Goal: Task Accomplishment & Management: Use online tool/utility

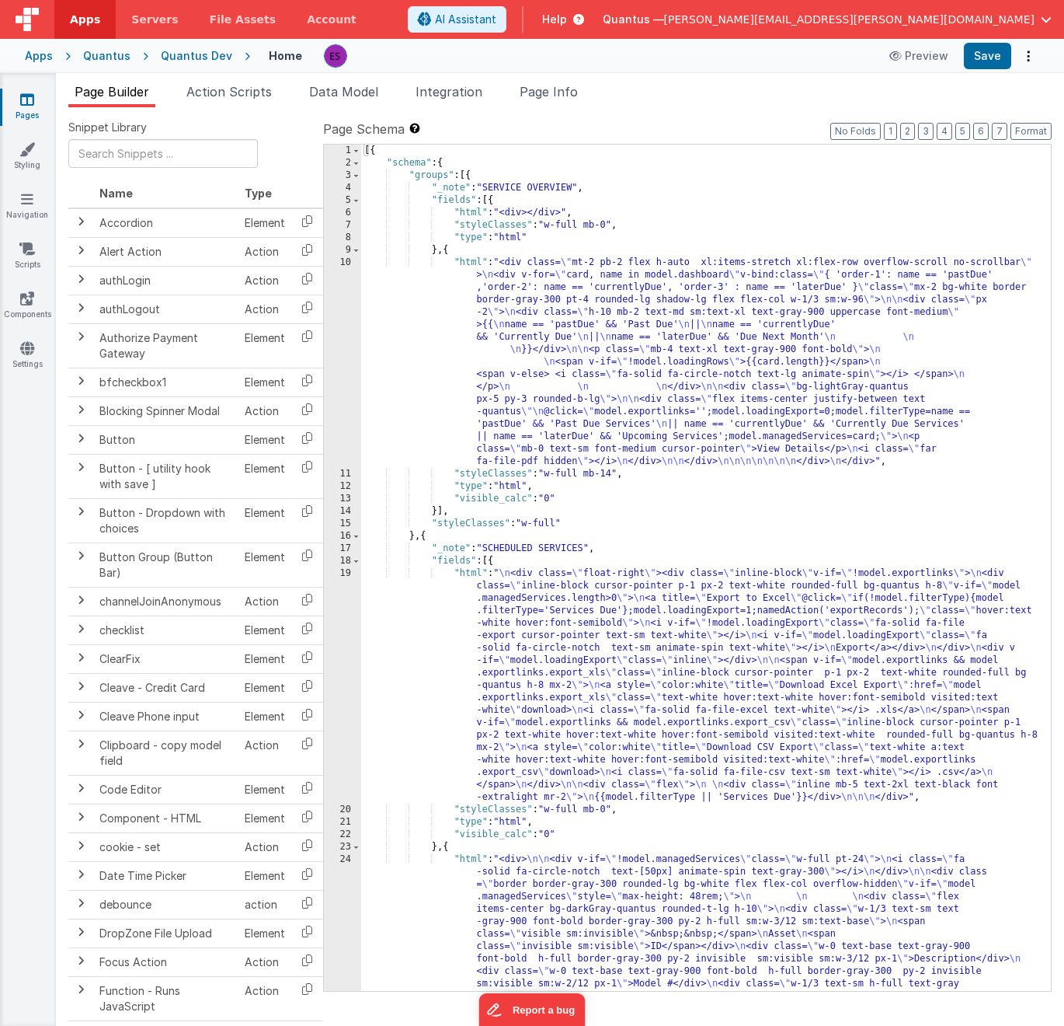
click at [551, 312] on div "[{ "schema" : { "groups" : [{ "_note" : "SERVICE OVERVIEW" , "fields" : [{ "htm…" at bounding box center [700, 798] width 678 height 1306
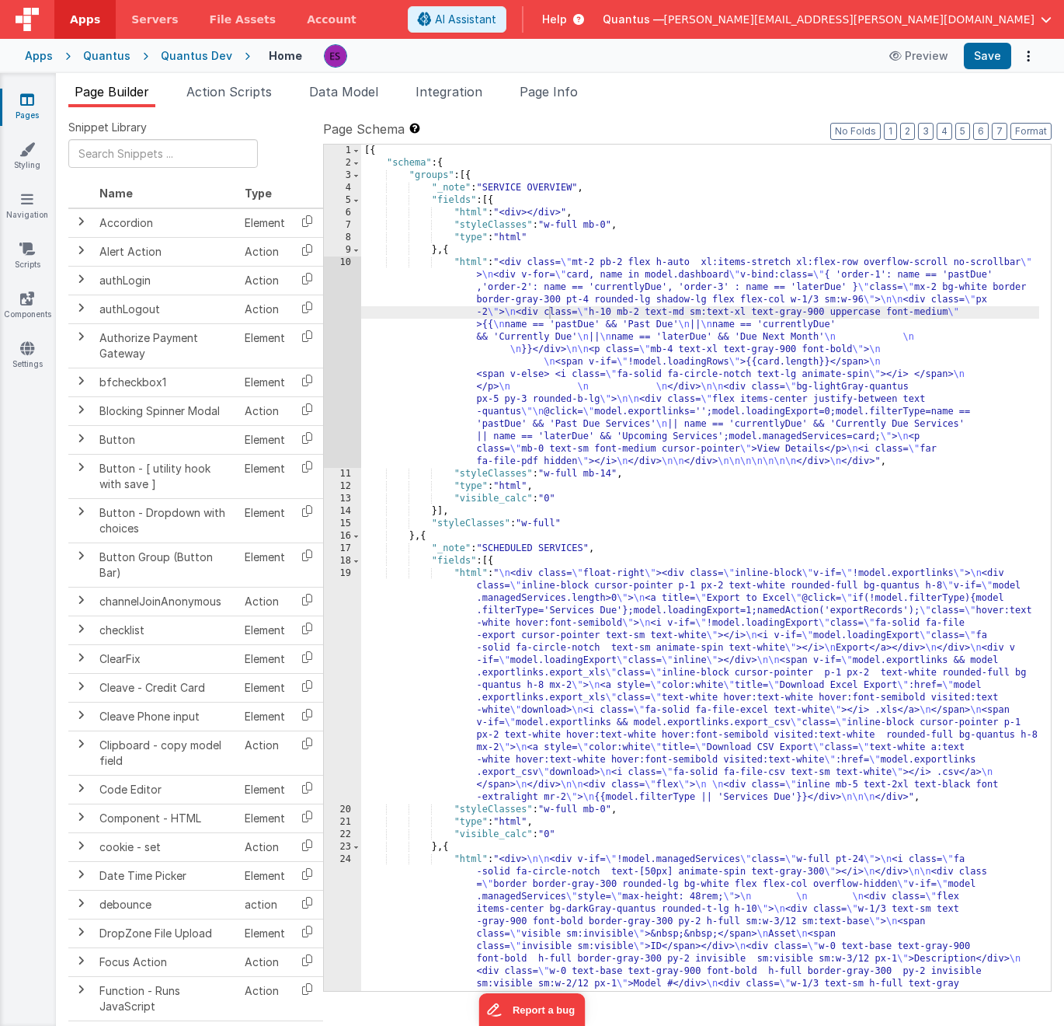
click at [37, 96] on link "Pages" at bounding box center [27, 107] width 56 height 31
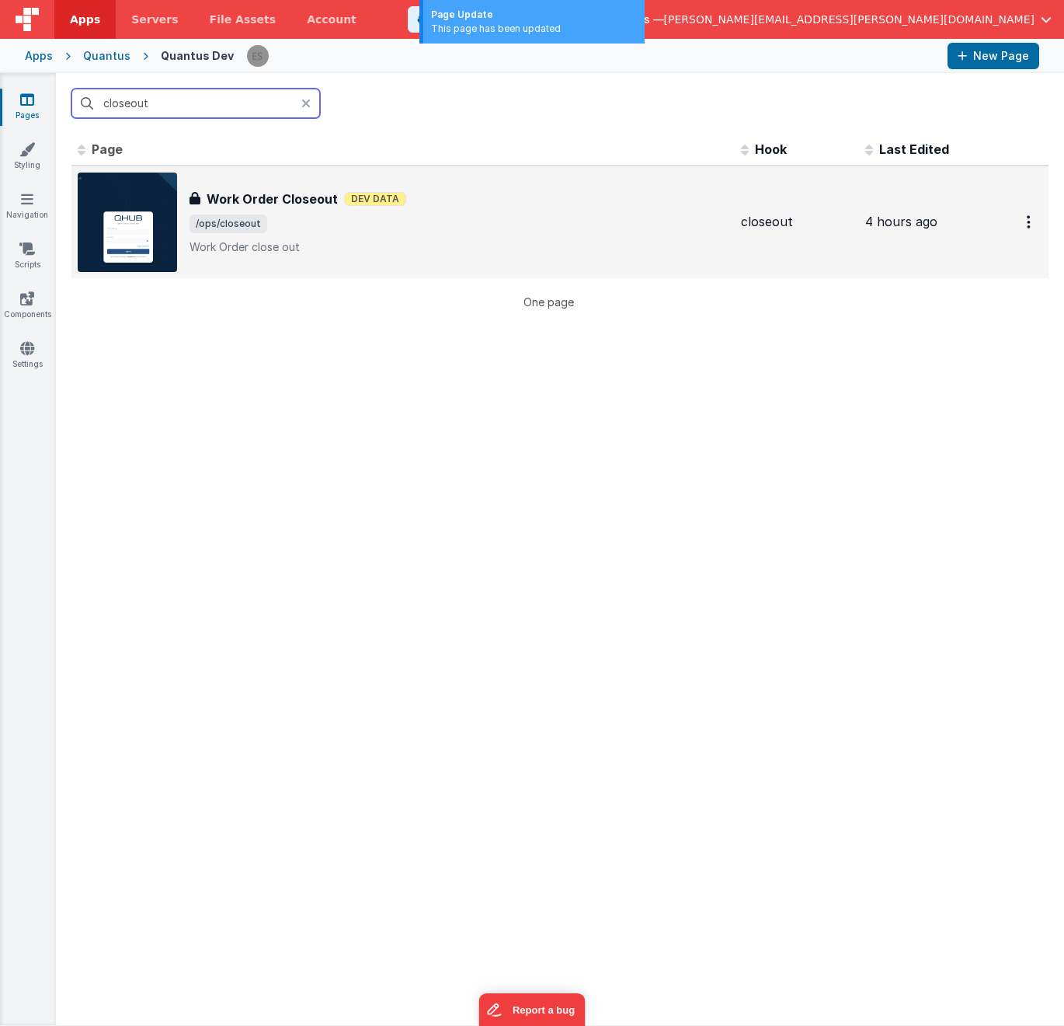
type input "closeout"
click at [148, 218] on img at bounding box center [127, 221] width 99 height 99
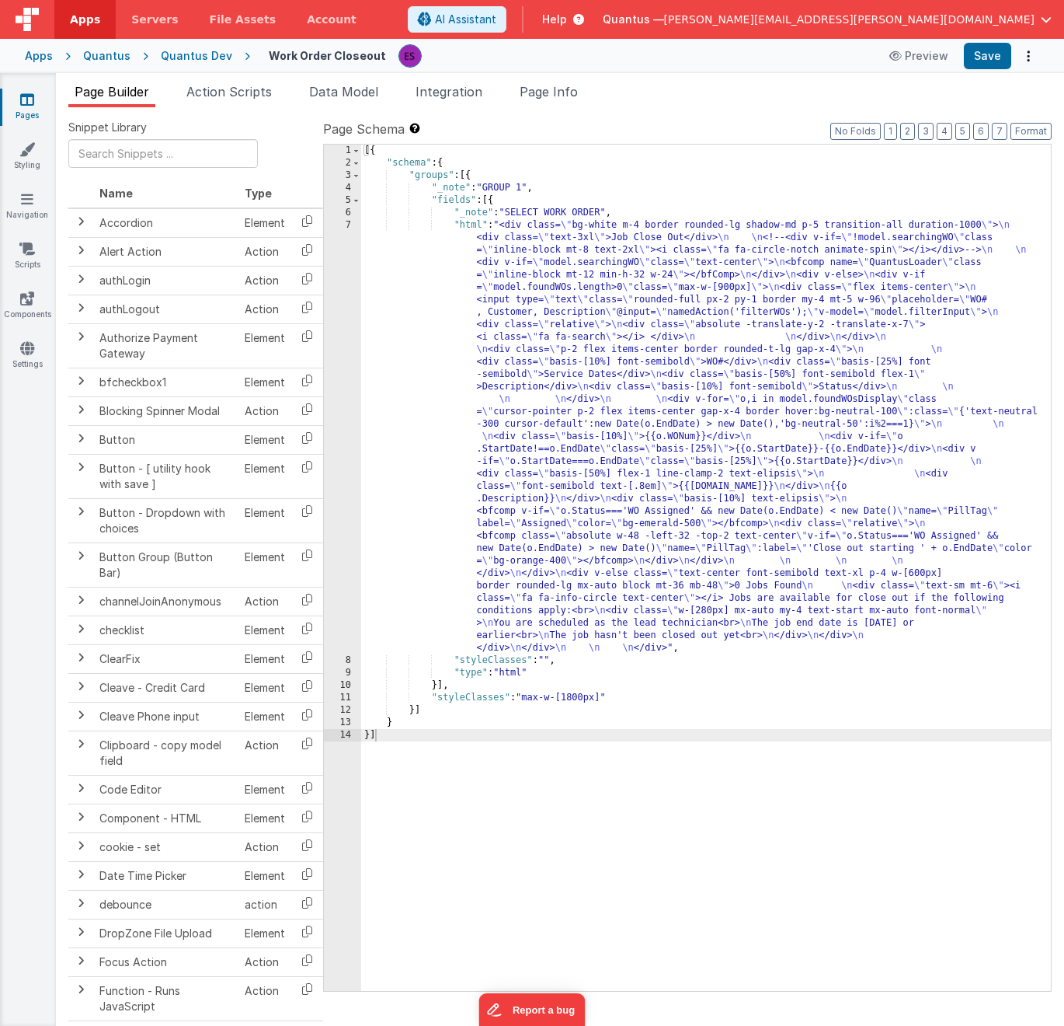
click at [505, 377] on div "[{ "schema" : { "groups" : [{ "_note" : "GROUP 1" , "fields" : [{ "_note" : "SE…" at bounding box center [706, 580] width 690 height 871
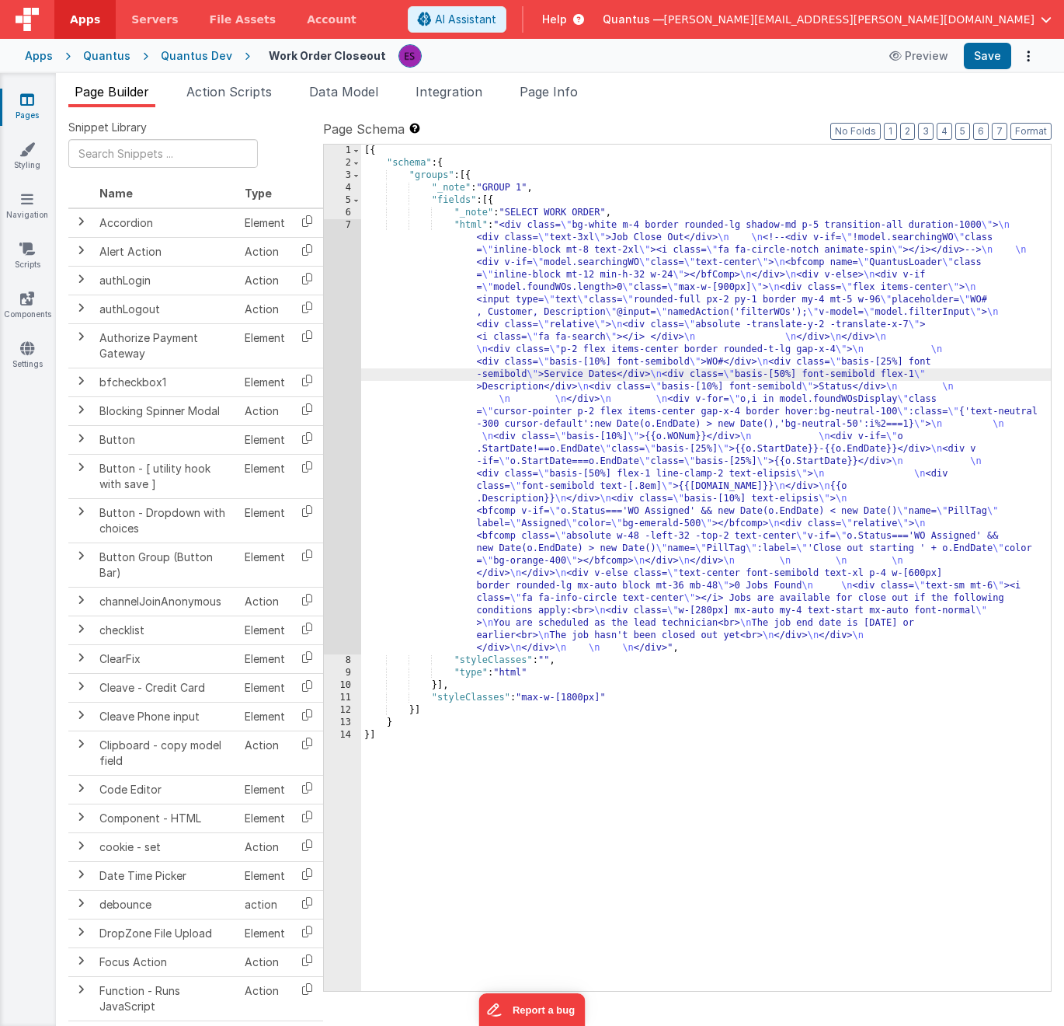
click at [351, 408] on div "7" at bounding box center [342, 436] width 37 height 435
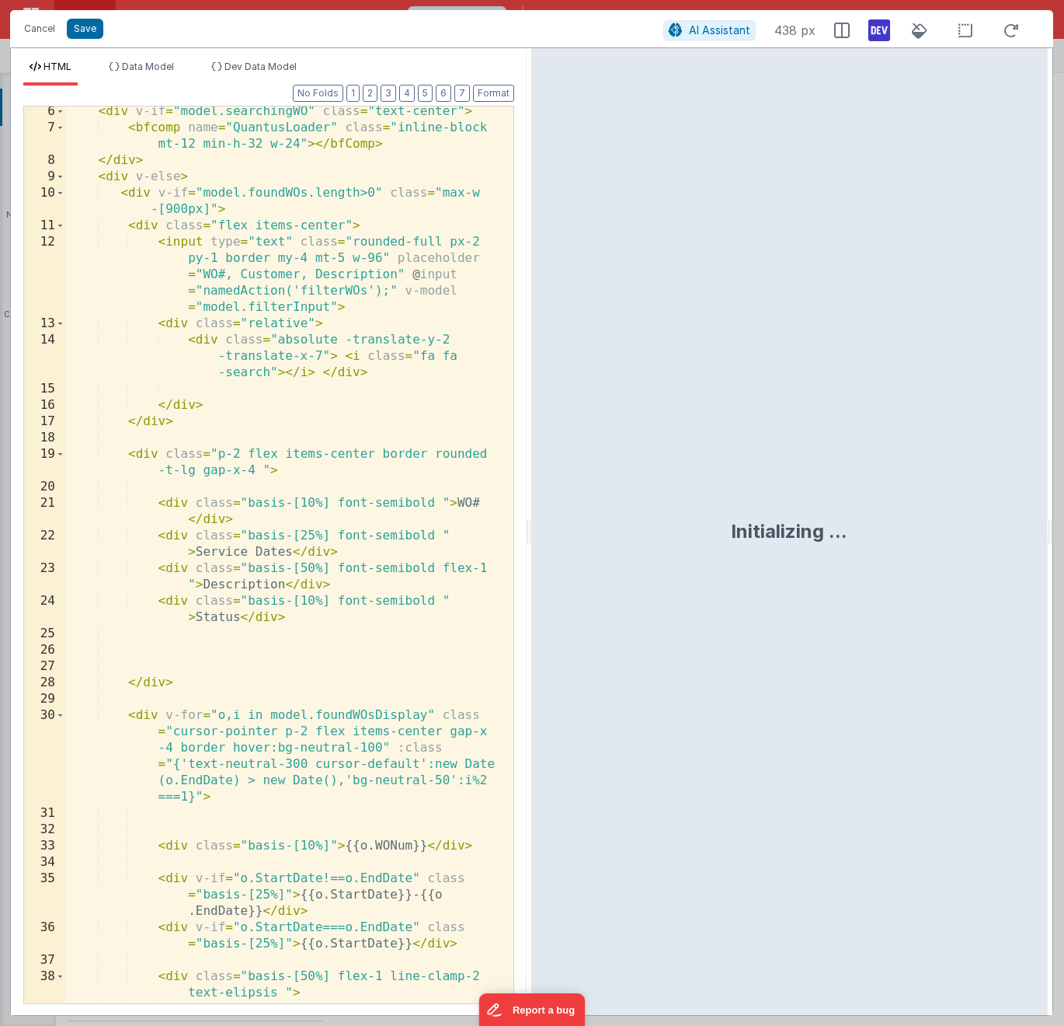
scroll to position [849, 0]
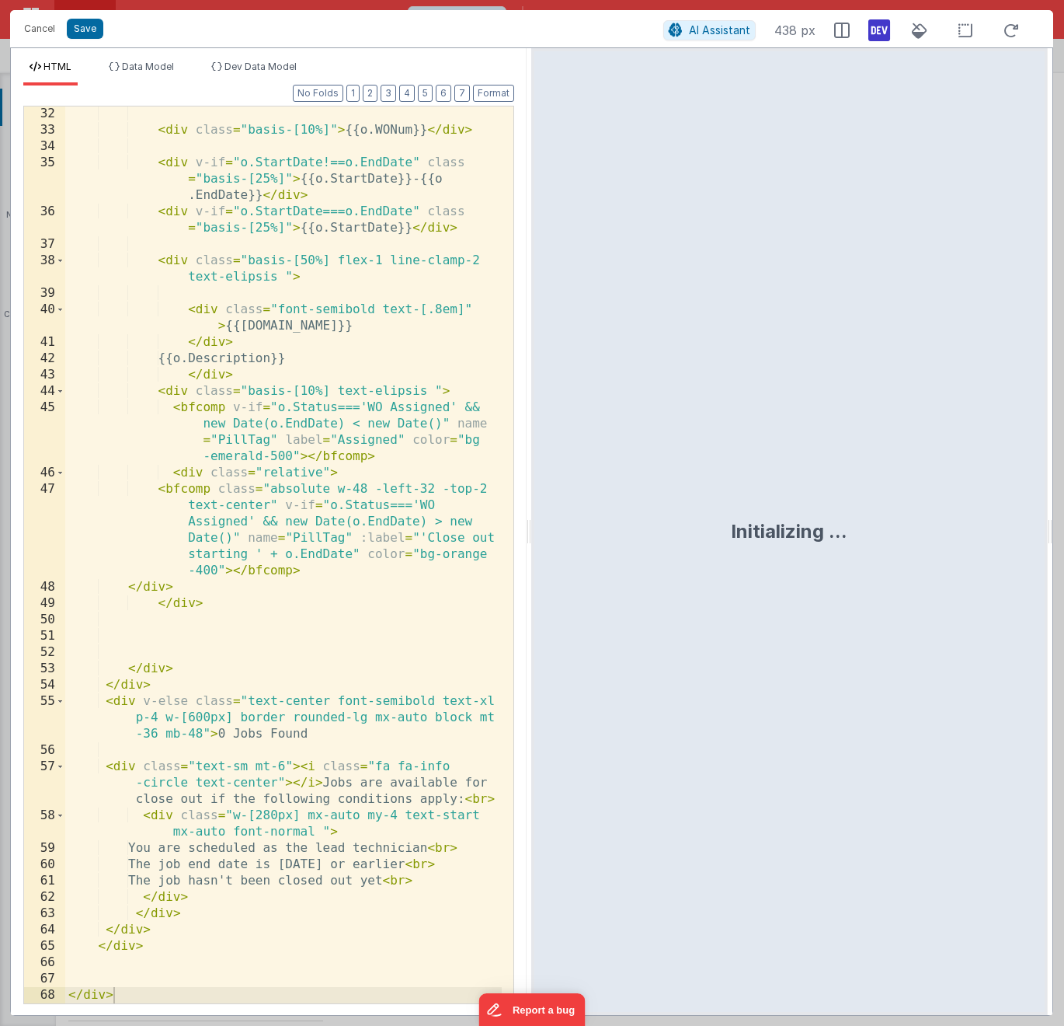
click at [411, 183] on div "< div class = "basis-[10%]" > {{o.WONum}} </ div > < div v-if = "o.StartDate!==…" at bounding box center [283, 570] width 437 height 929
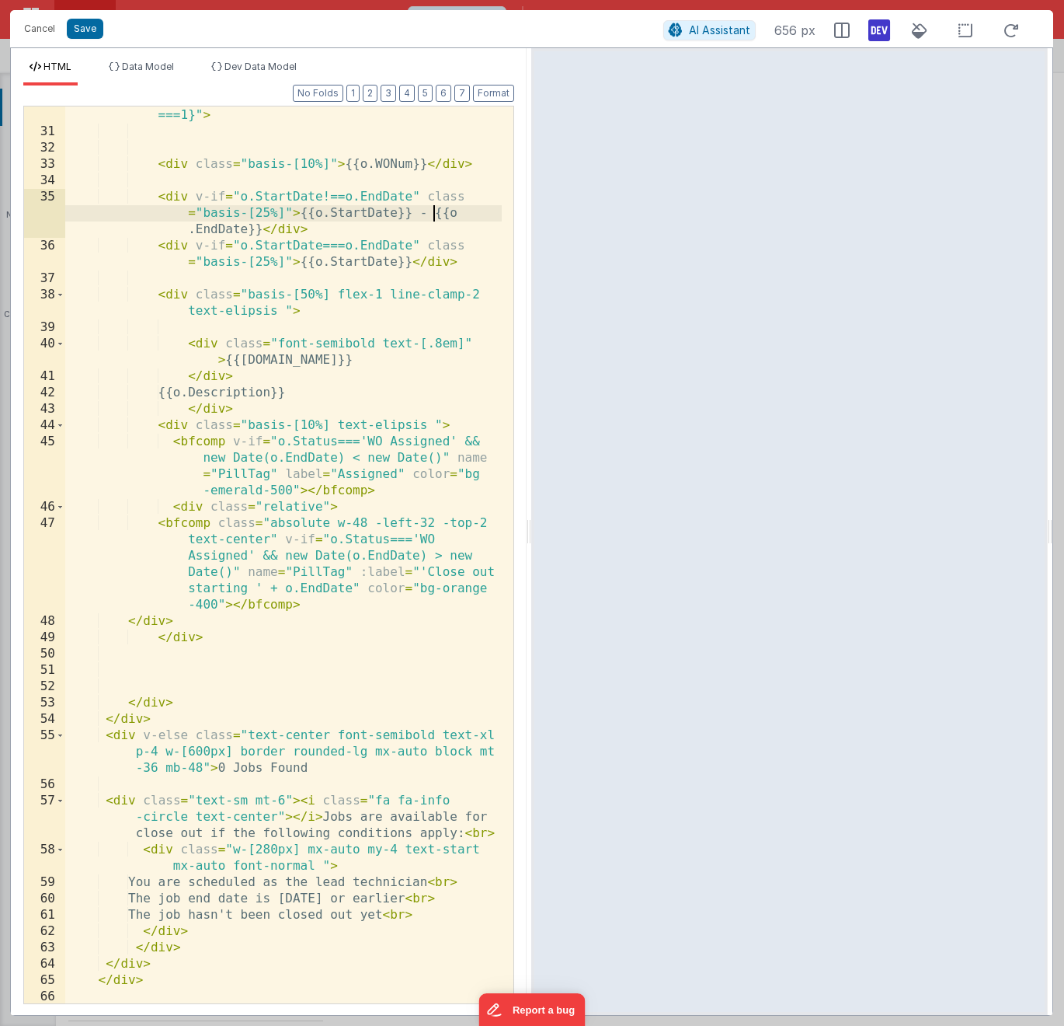
scroll to position [814, 0]
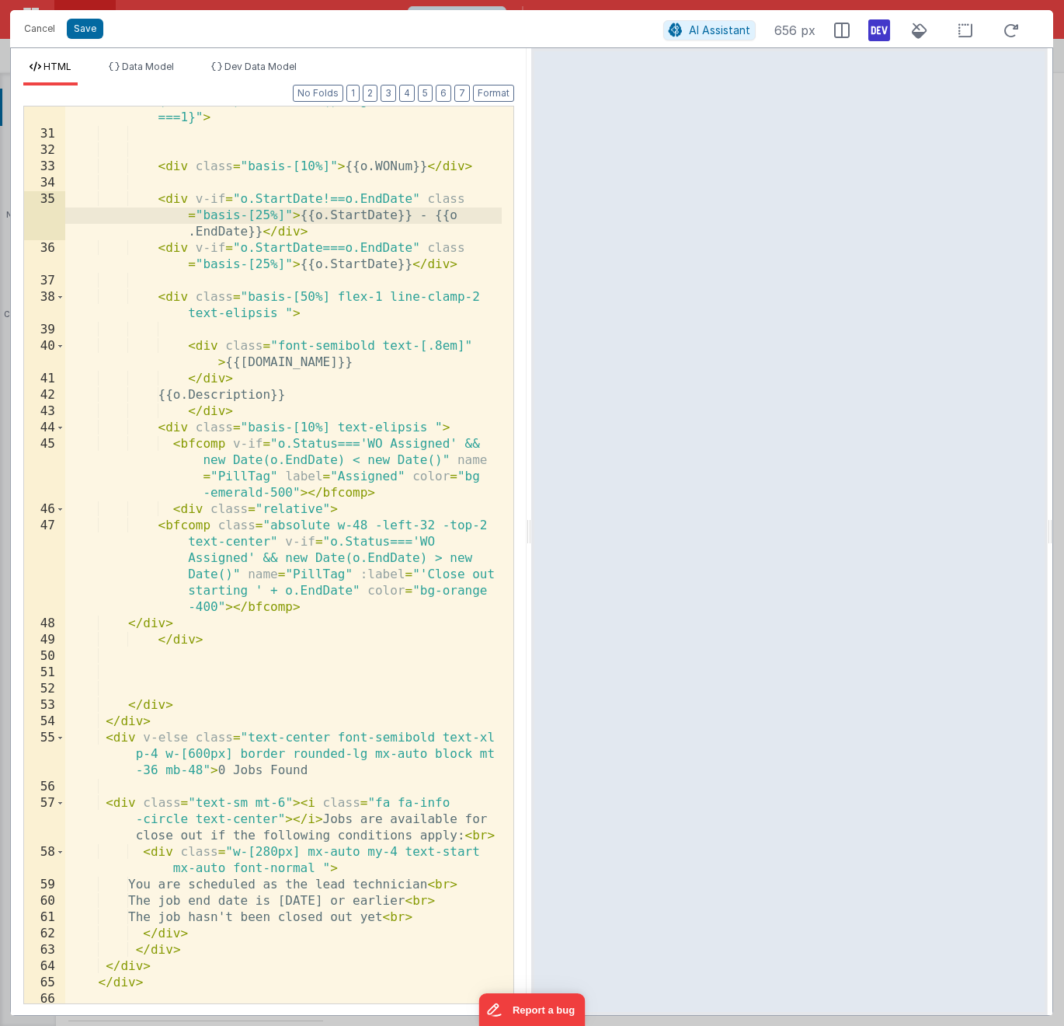
click at [269, 599] on div "< div v-for = "o,i in model.foundWOsDisplay" class = "cursor-pointer p-2 flex i…" at bounding box center [283, 533] width 437 height 1011
click at [194, 507] on div "< div v-for = "o,i in model.foundWOsDisplay" class = "cursor-pointer p-2 flex i…" at bounding box center [283, 533] width 437 height 1011
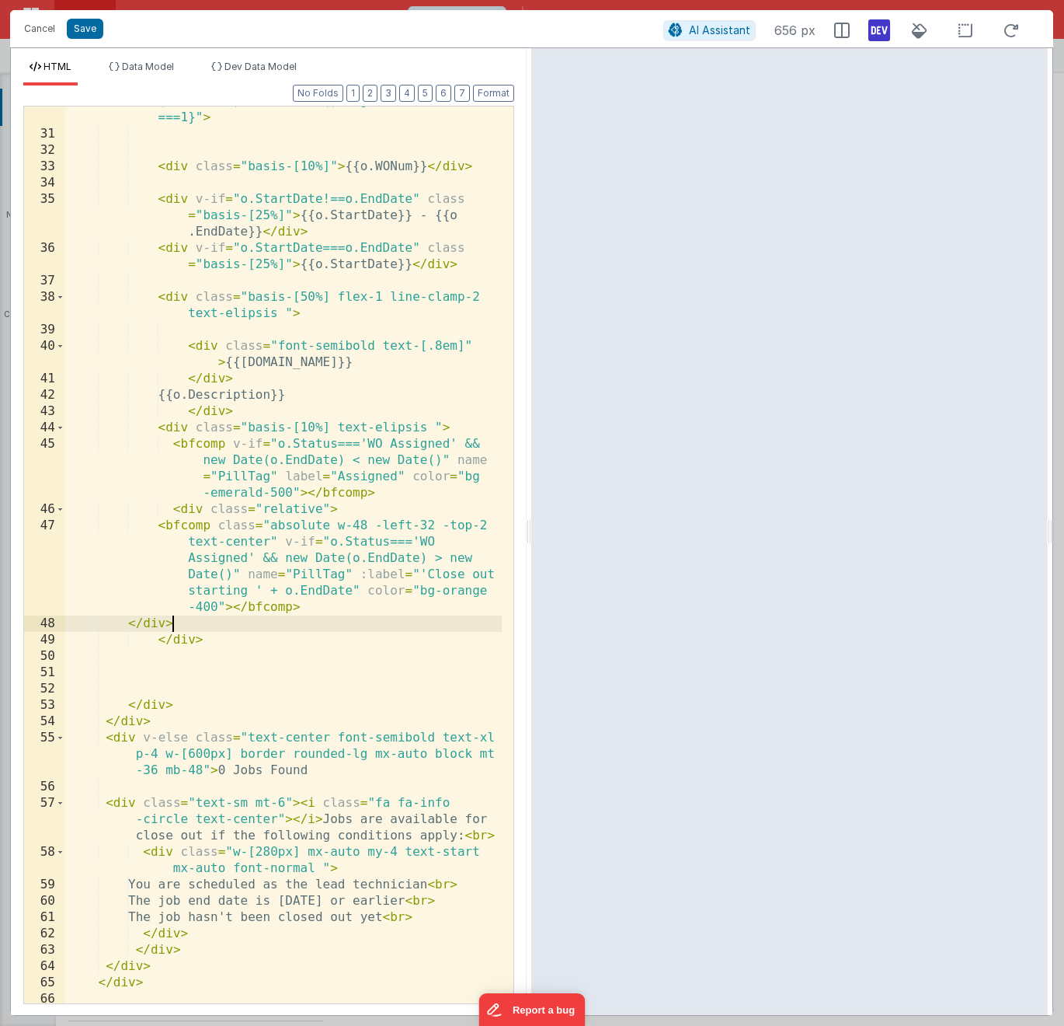
click at [189, 622] on div "< div v-for = "o,i in model.foundWOsDisplay" class = "cursor-pointer p-2 flex i…" at bounding box center [283, 533] width 437 height 1011
click at [180, 635] on div "< div v-for = "o,i in model.foundWOsDisplay" class = "cursor-pointer p-2 flex i…" at bounding box center [283, 533] width 437 height 1011
click at [187, 503] on div "< div v-for = "o,i in model.foundWOsDisplay" class = "cursor-pointer p-2 flex i…" at bounding box center [283, 533] width 437 height 1011
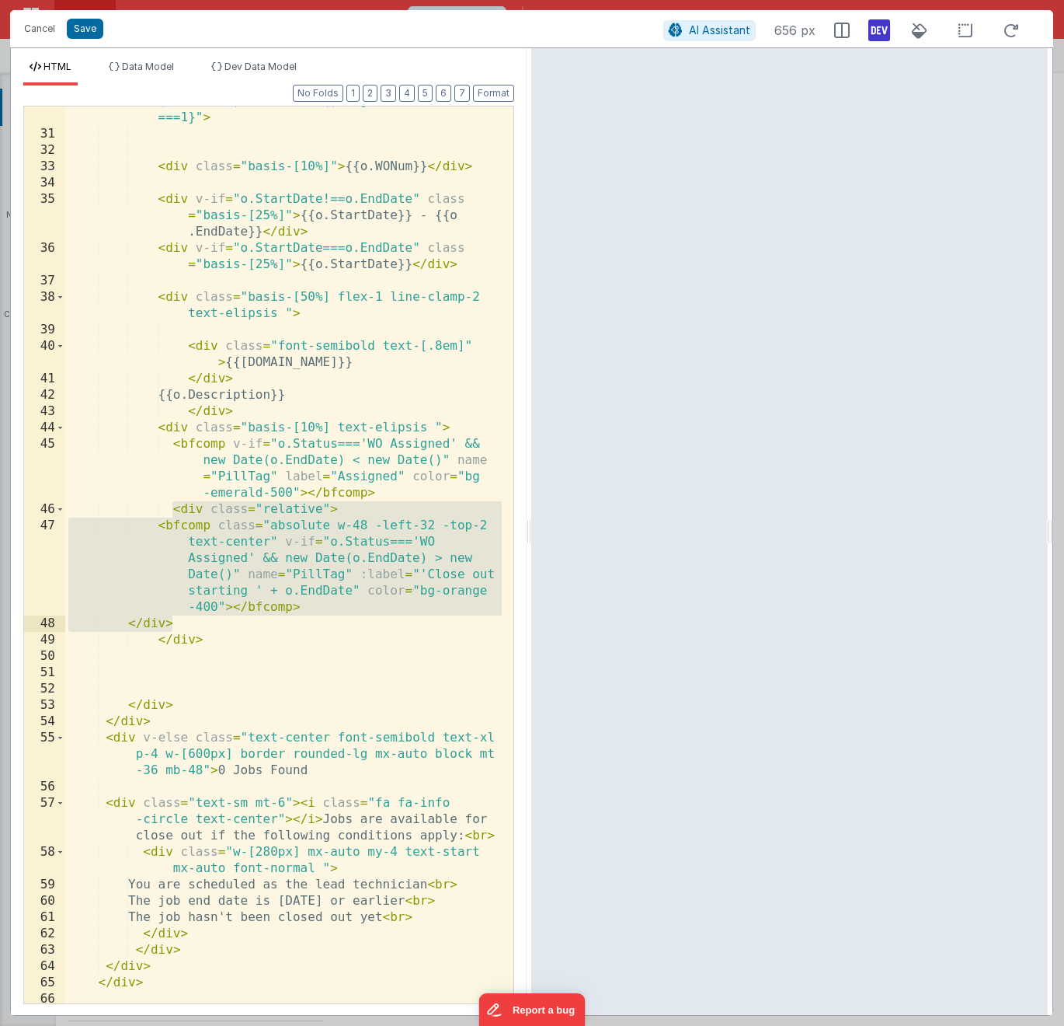
drag, startPoint x: 171, startPoint y: 509, endPoint x: 179, endPoint y: 617, distance: 108.3
click at [179, 617] on div "< div v-for = "o,i in model.foundWOsDisplay" class = "cursor-pointer p-2 flex i…" at bounding box center [283, 533] width 437 height 1011
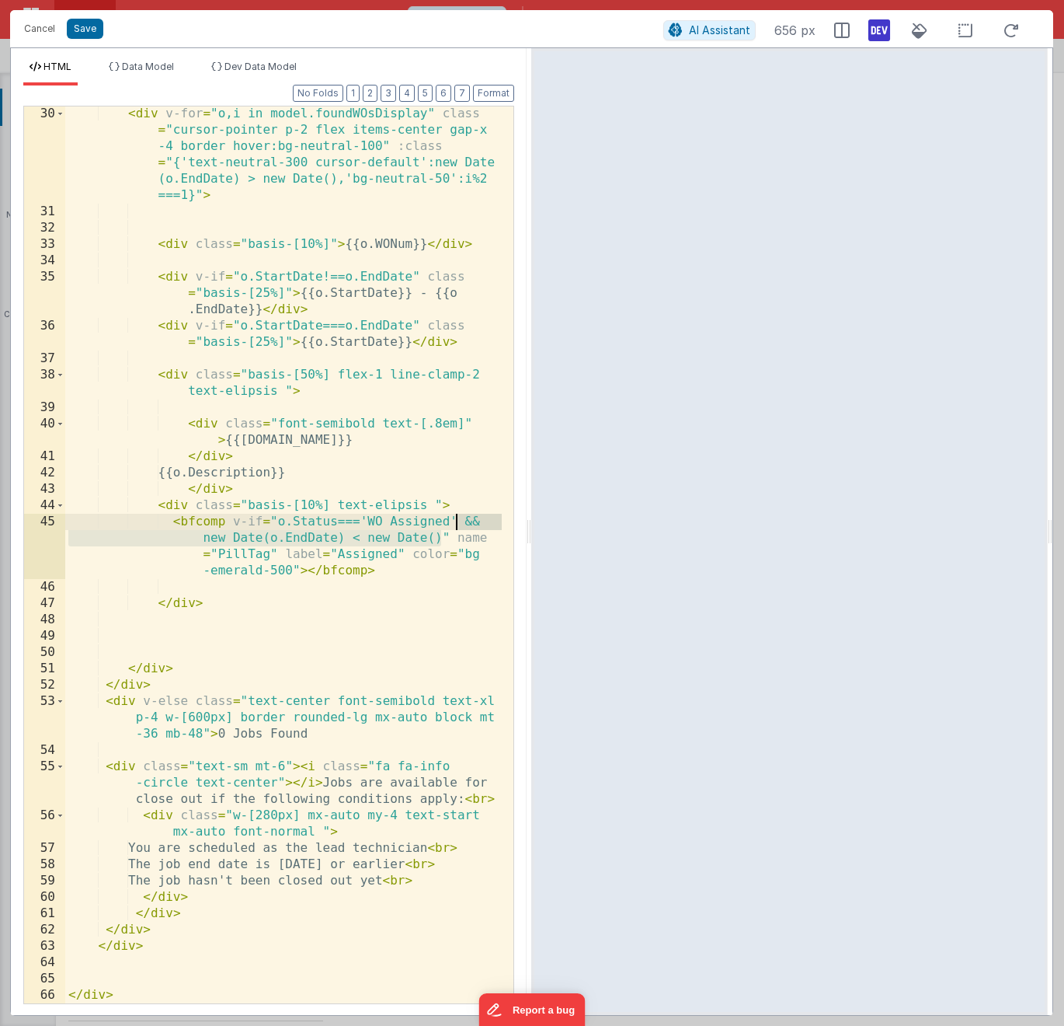
drag, startPoint x: 442, startPoint y: 535, endPoint x: 453, endPoint y: 515, distance: 22.9
click at [453, 515] on div "< div v-for = "o,i in model.foundWOsDisplay" class = "cursor-pointer p-2 flex i…" at bounding box center [283, 611] width 437 height 1011
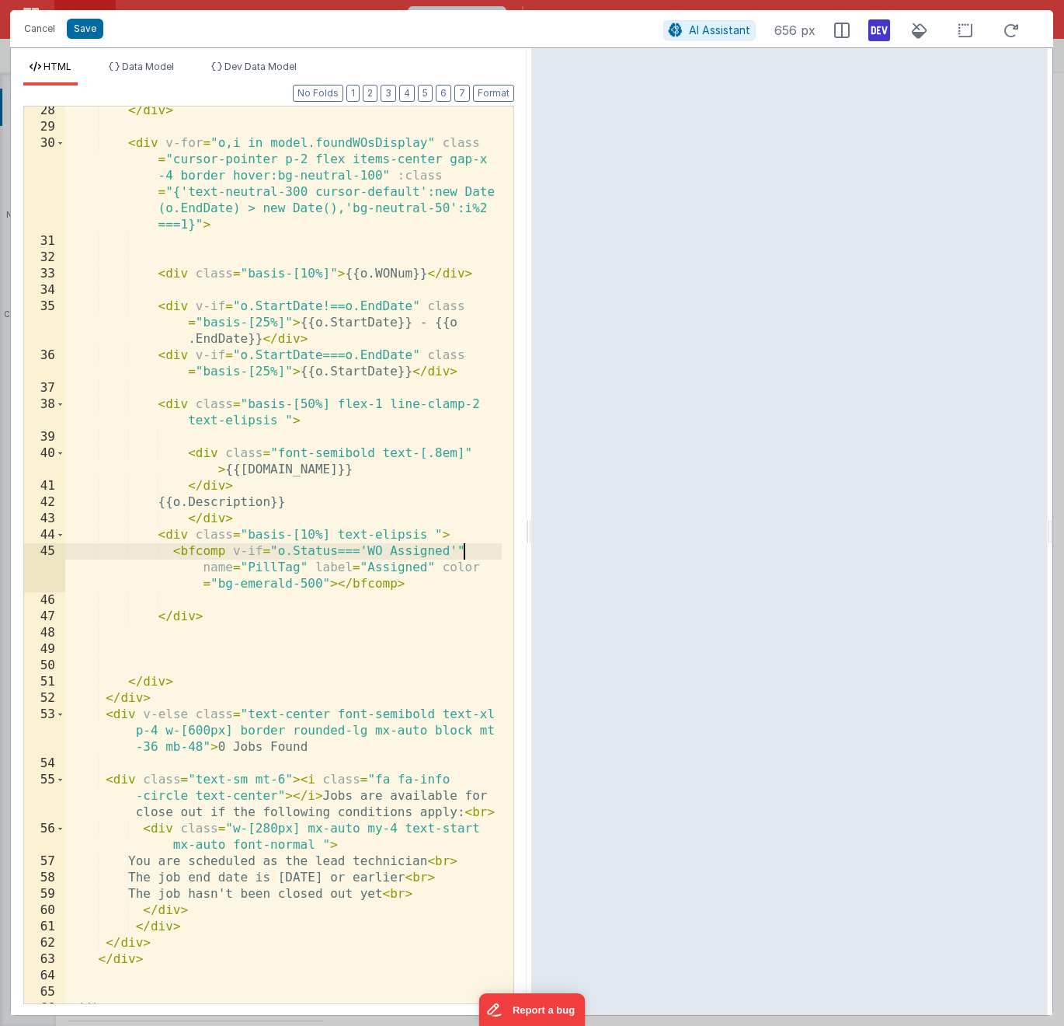
scroll to position [670, 0]
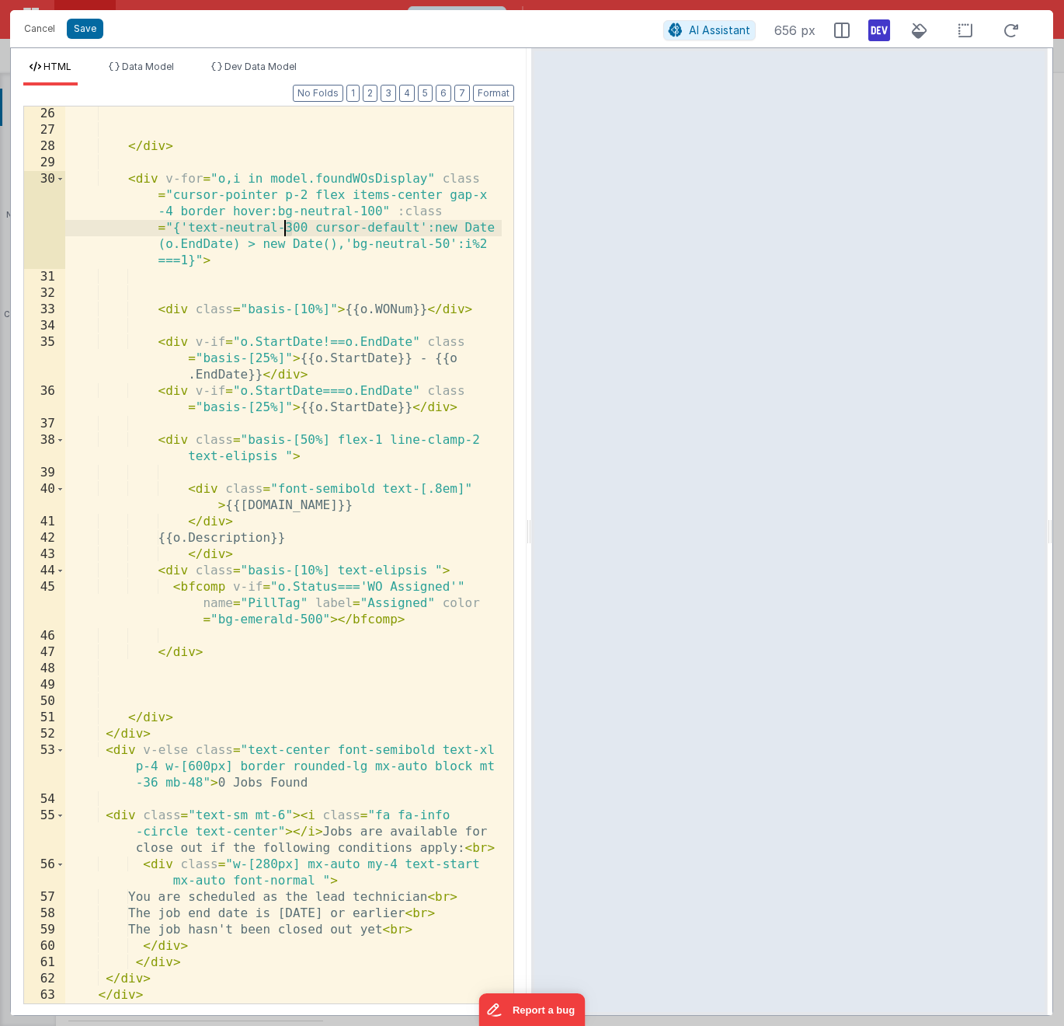
click at [287, 230] on div "</ div > < div v-for = "o,i in model.foundWOsDisplay" class = "cursor-pointer p…" at bounding box center [283, 570] width 437 height 929
click at [328, 451] on div "</ div > < div v-for = "o,i in model.foundWOsDisplay" class = "cursor-pointer p…" at bounding box center [283, 570] width 437 height 929
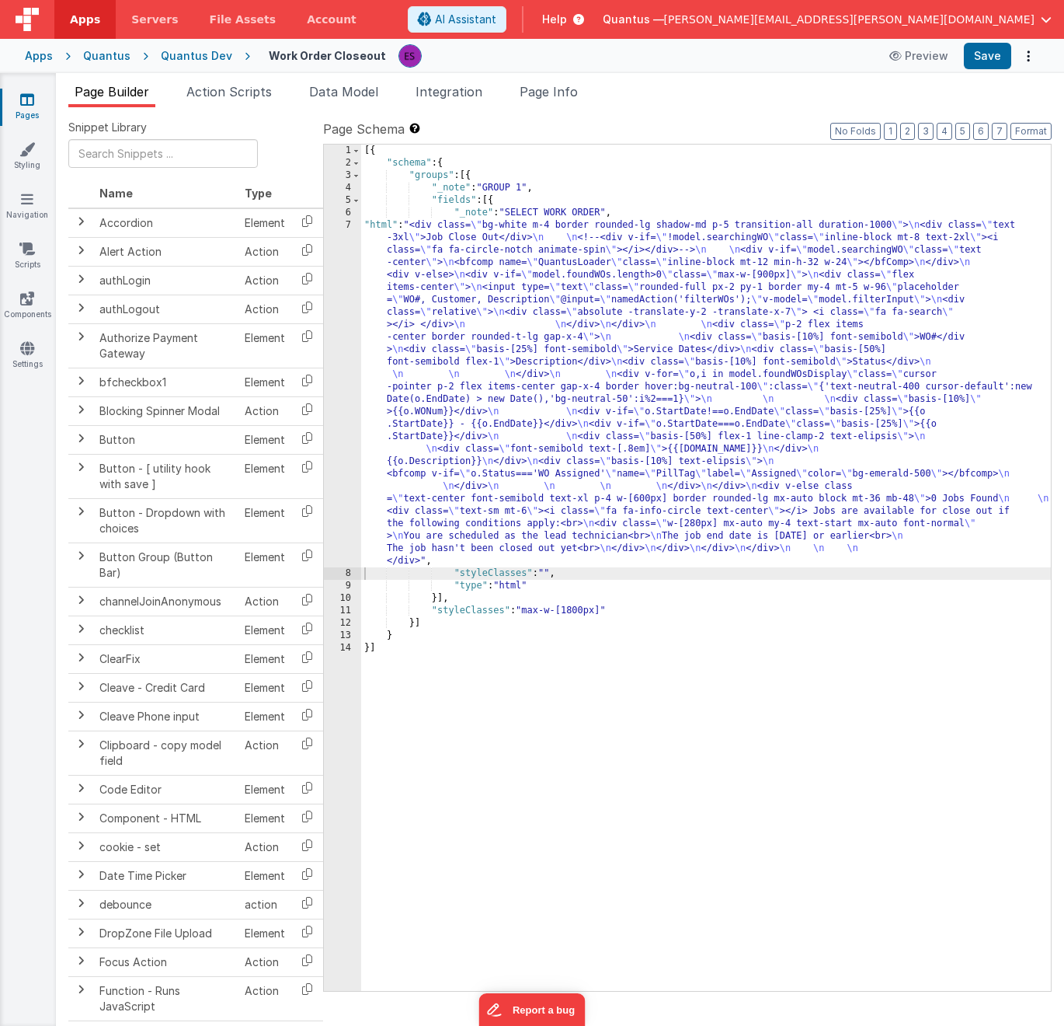
click at [339, 387] on div "7" at bounding box center [342, 393] width 37 height 348
click at [349, 377] on div "7" at bounding box center [342, 393] width 37 height 348
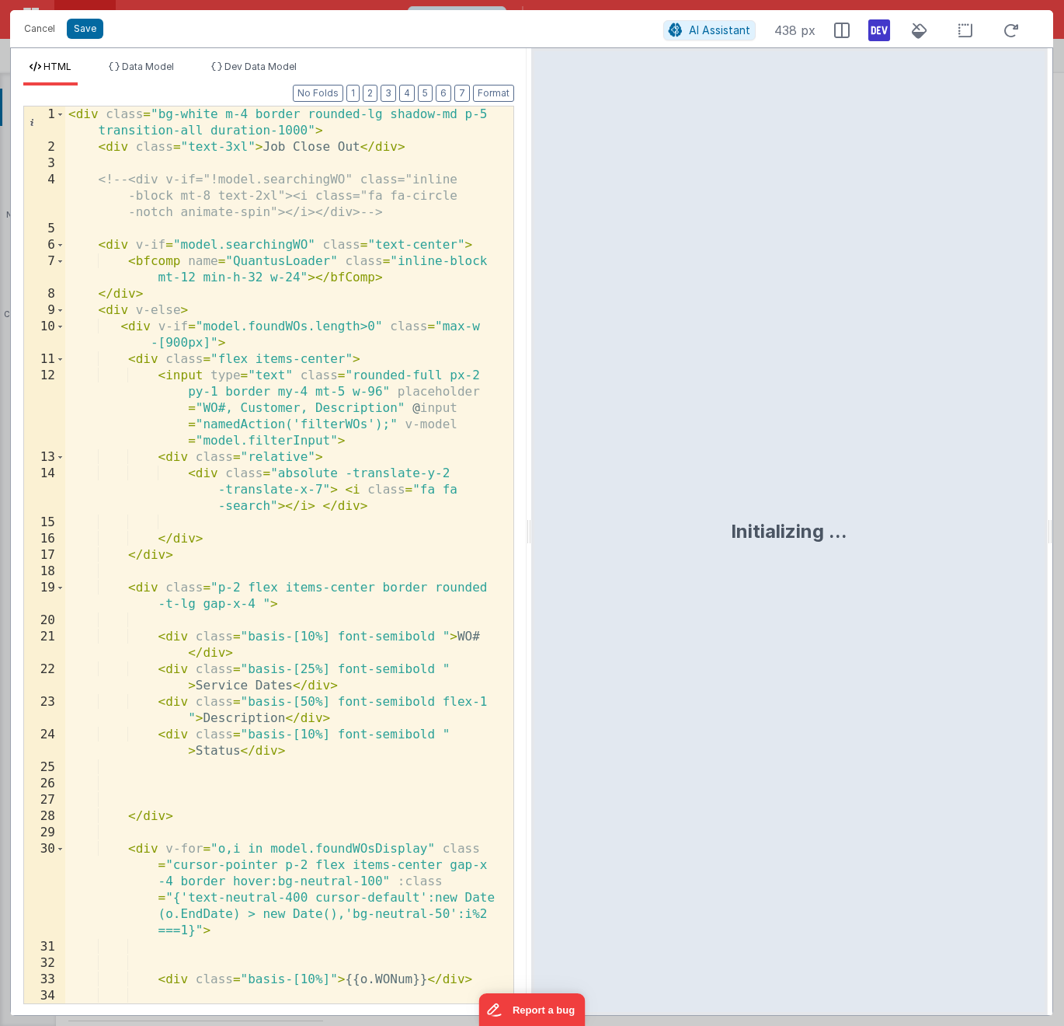
click at [346, 378] on div "< div class = "bg-white m-4 border rounded-lg shadow-md p-5 transition-all dura…" at bounding box center [283, 595] width 437 height 978
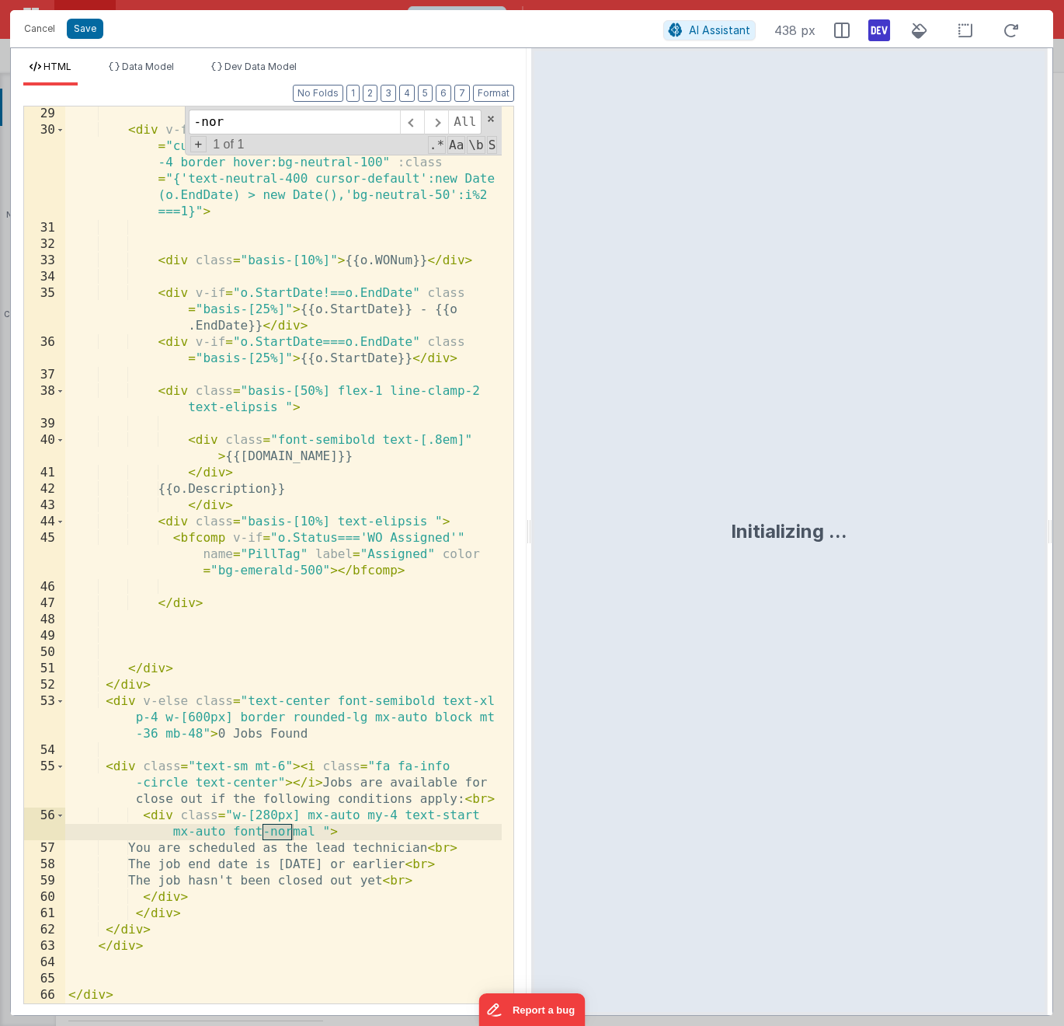
scroll to position [719, 0]
click at [301, 293] on div "< div v-for = "o,i in model.foundWOsDisplay" class = "cursor-pointer p-2 flex i…" at bounding box center [283, 570] width 437 height 929
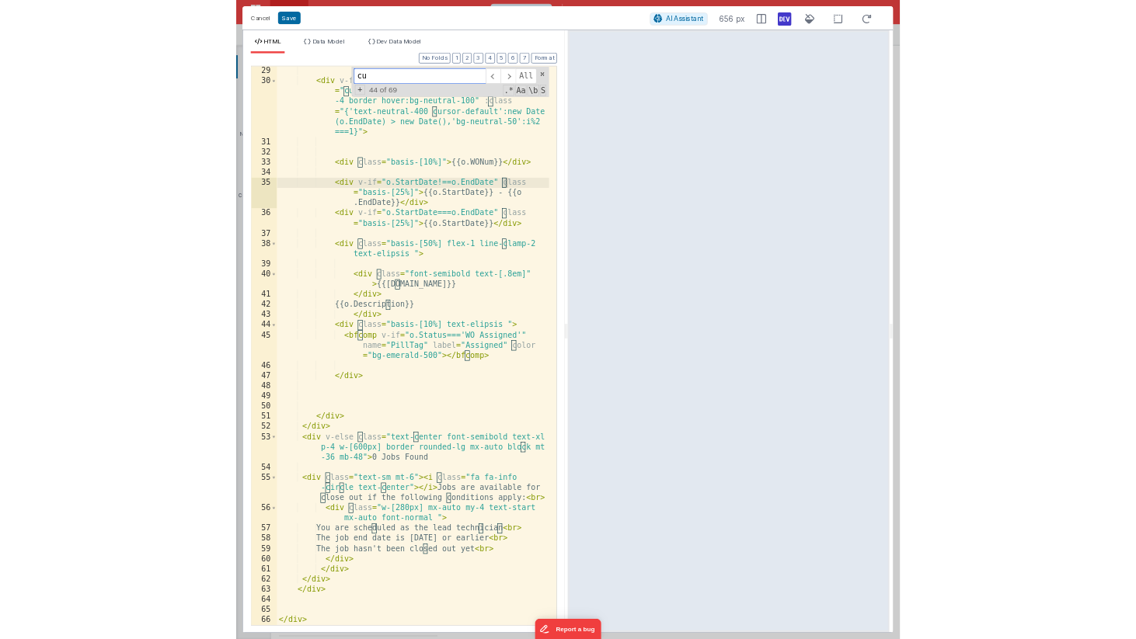
scroll to position [0, 0]
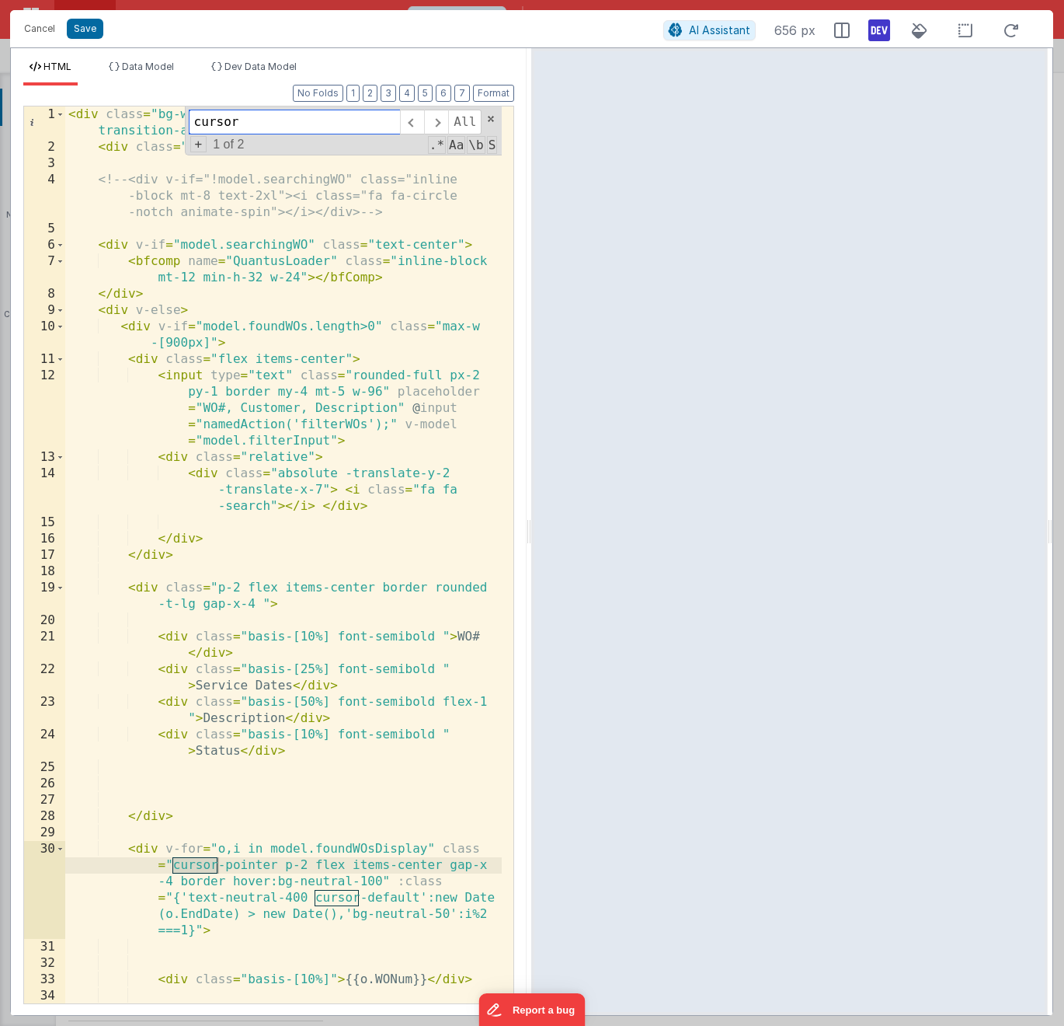
type input "cursor"
click at [370, 908] on div "< div class = "bg-white m-4 border rounded-lg shadow-md p-5 transition-all dura…" at bounding box center [283, 595] width 437 height 978
drag, startPoint x: 418, startPoint y: 898, endPoint x: 318, endPoint y: 894, distance: 100.3
click at [318, 894] on div "< div class = "bg-white m-4 border rounded-lg shadow-md p-5 transition-all dura…" at bounding box center [283, 595] width 437 height 978
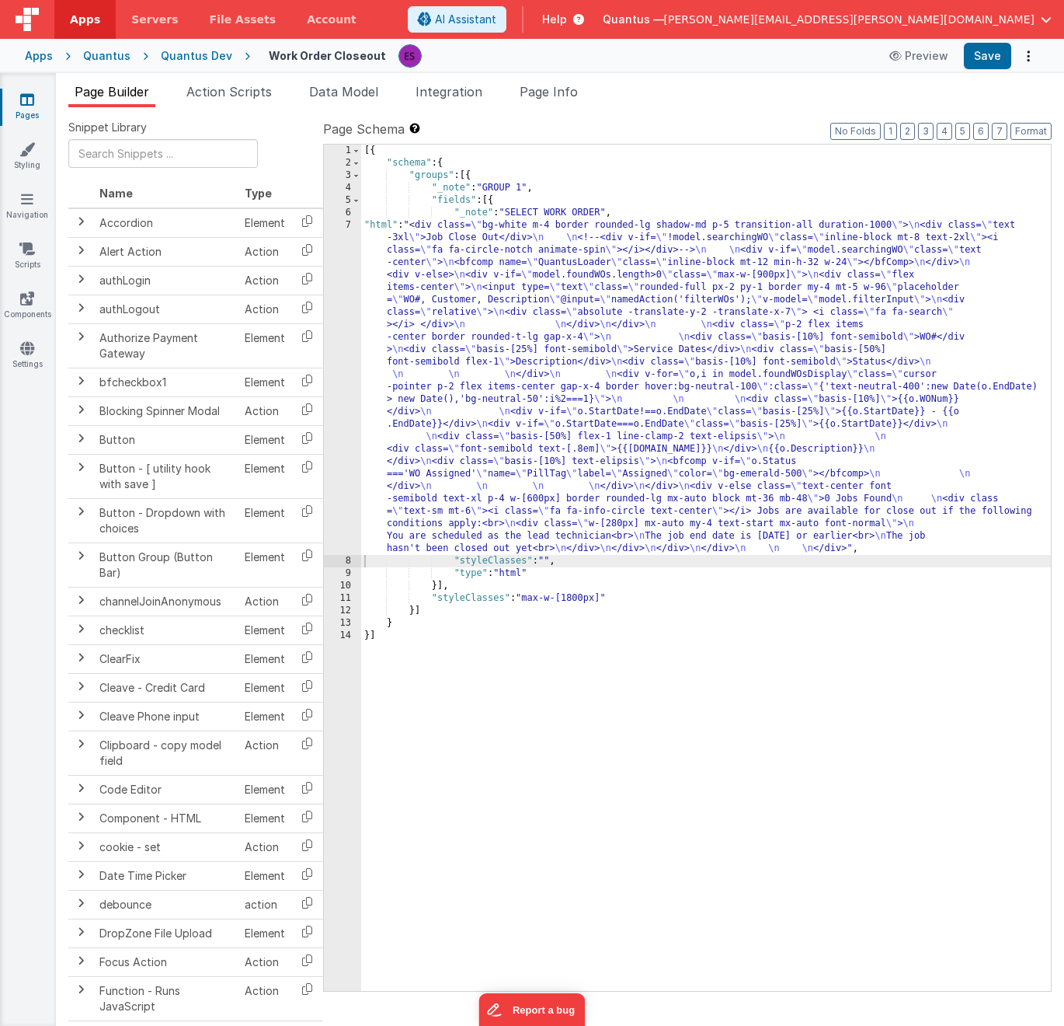
click at [678, 375] on div "[{ "schema" : { "groups" : [{ "_note" : "GROUP 1" , "fields" : [{ "_note" : "SE…" at bounding box center [706, 580] width 690 height 871
